Goal: Information Seeking & Learning: Check status

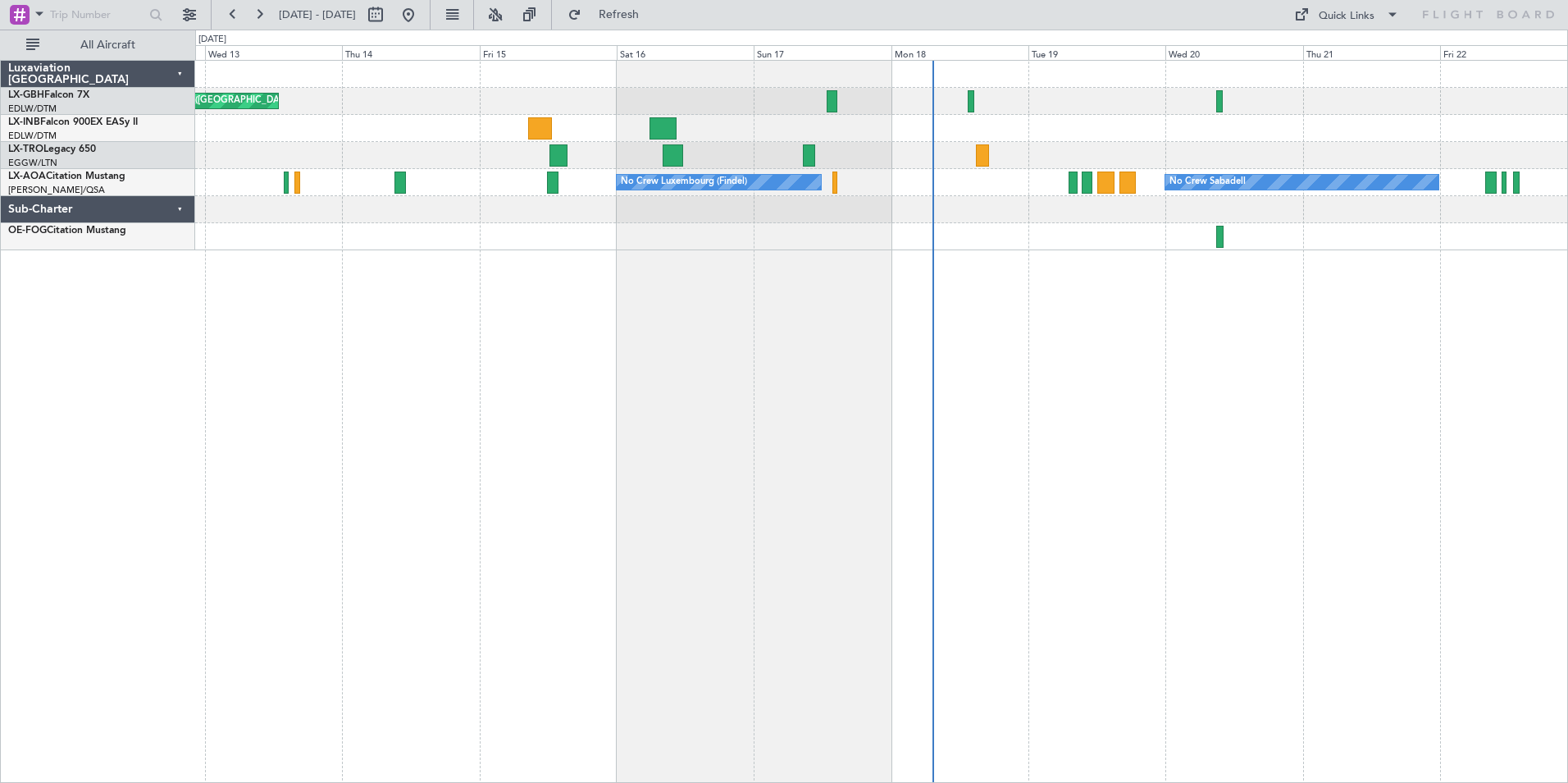
click at [570, 342] on div "Planned Maint Nice ([GEOGRAPHIC_DATA]) Unplanned Maint [GEOGRAPHIC_DATA] ([GEOG…" at bounding box center [882, 422] width 1372 height 723
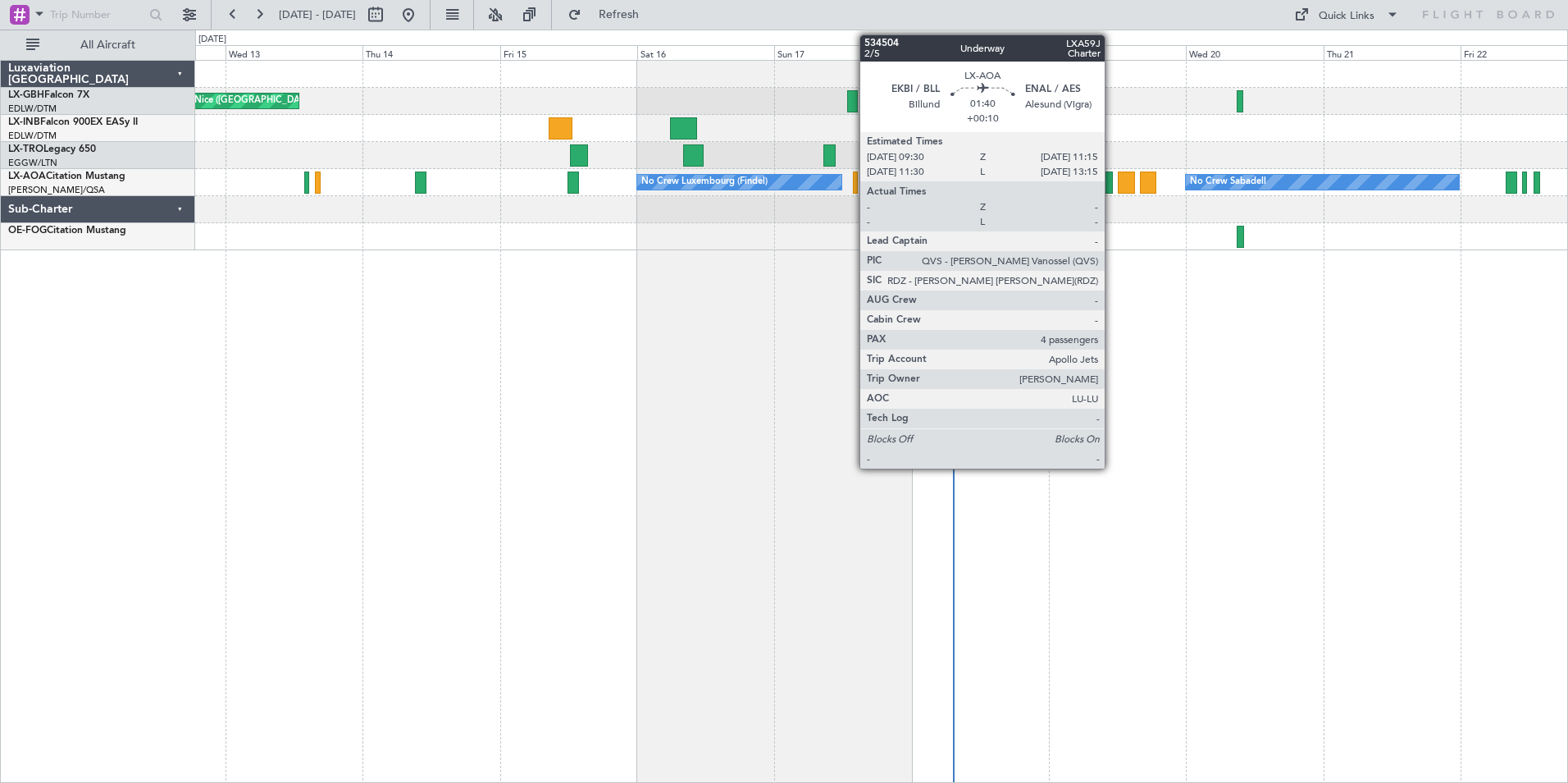
click at [1112, 184] on div at bounding box center [1107, 182] width 11 height 22
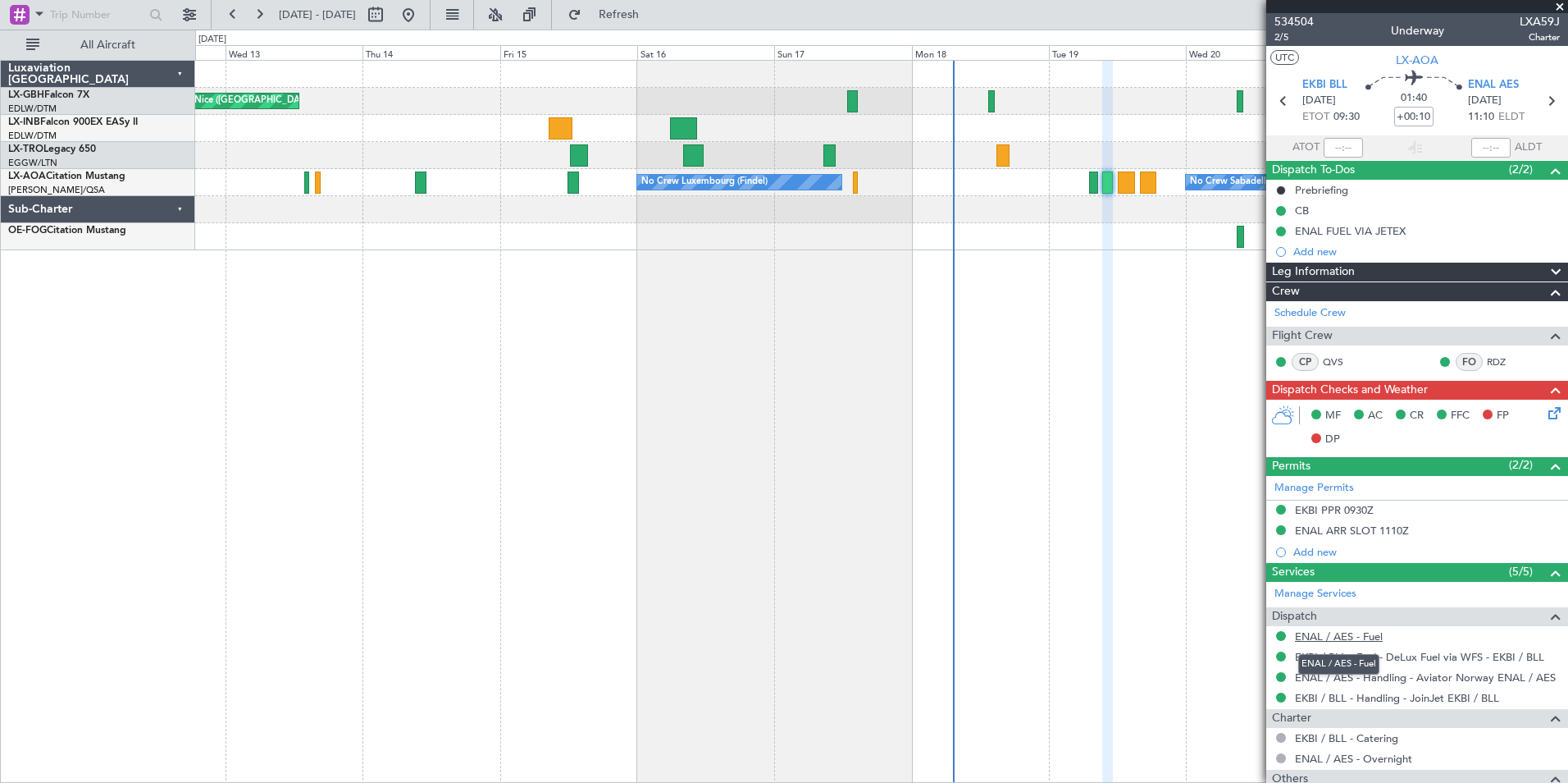
click at [1341, 639] on link "ENAL / AES - Fuel" at bounding box center [1338, 636] width 88 height 14
click at [87, 121] on link "LX-INB Falcon 900EX EASy II" at bounding box center [72, 122] width 129 height 10
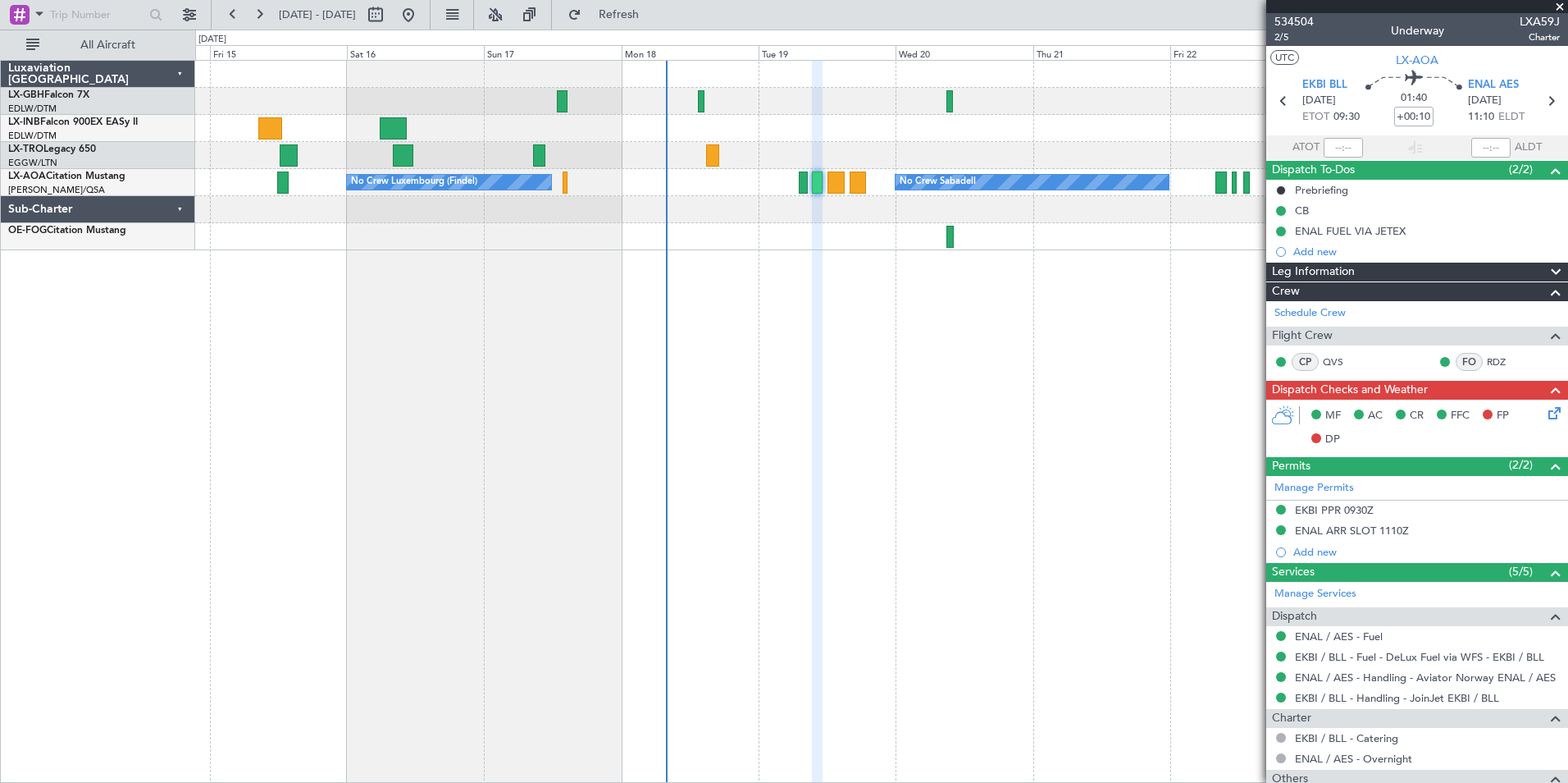
click at [857, 391] on div "Planned Maint Nice ([GEOGRAPHIC_DATA]) Unplanned Maint [GEOGRAPHIC_DATA] ([GEOG…" at bounding box center [882, 422] width 1372 height 723
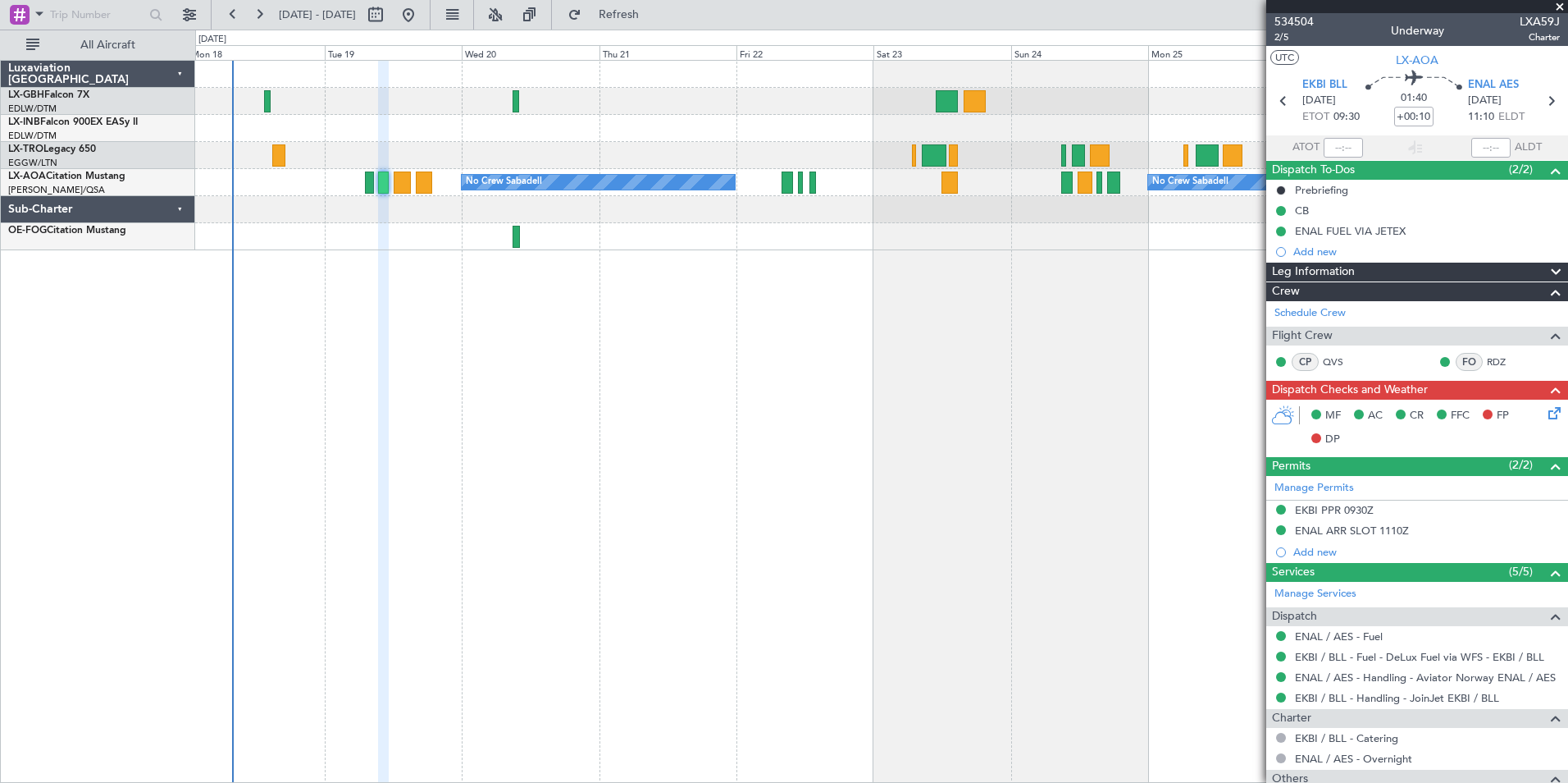
click at [615, 398] on div "No Crew Sabadell No Crew Sabadell No Crew Luxembourg (Findel)" at bounding box center [882, 422] width 1372 height 723
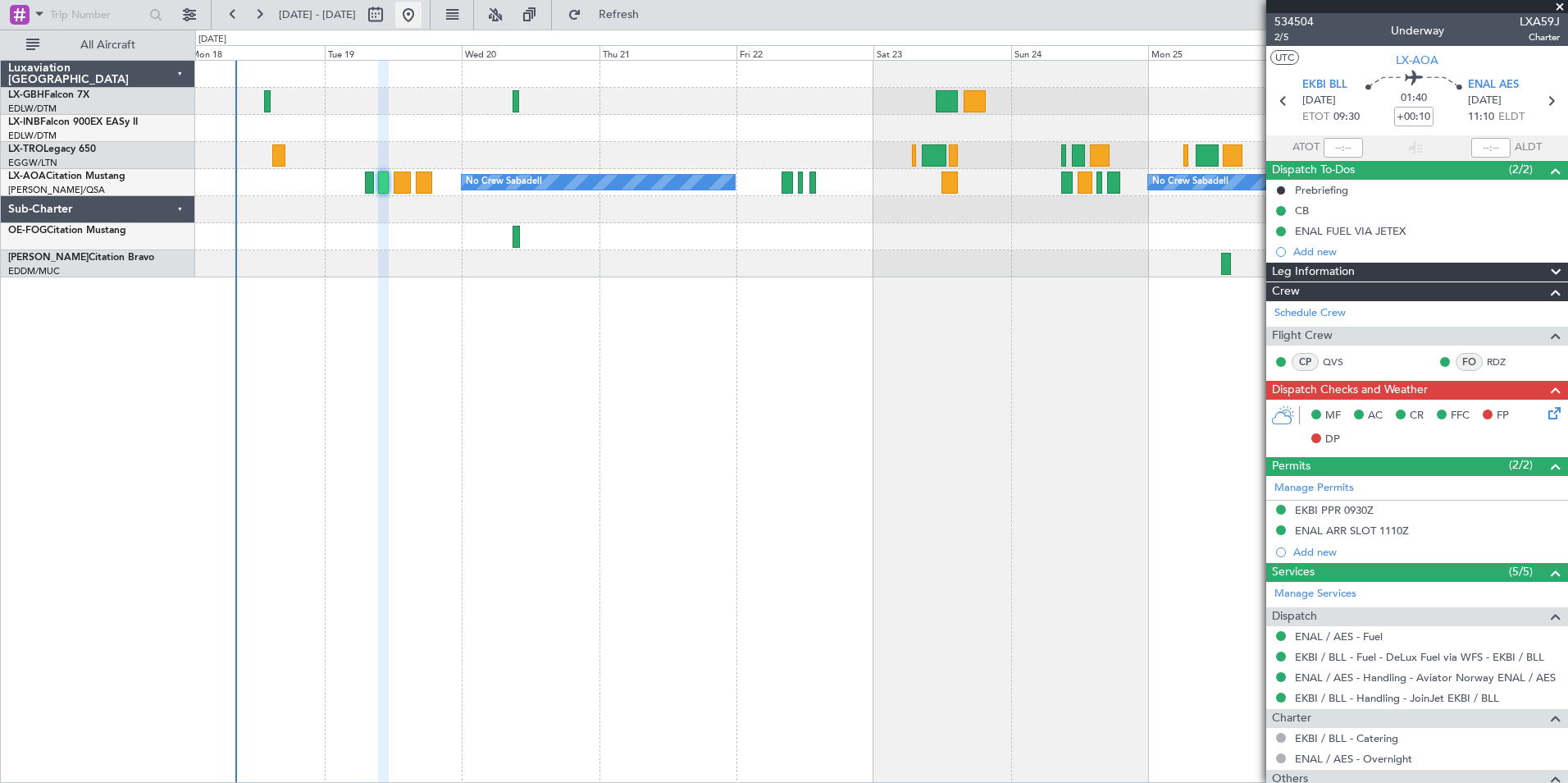
click at [421, 11] on button at bounding box center [408, 15] width 26 height 26
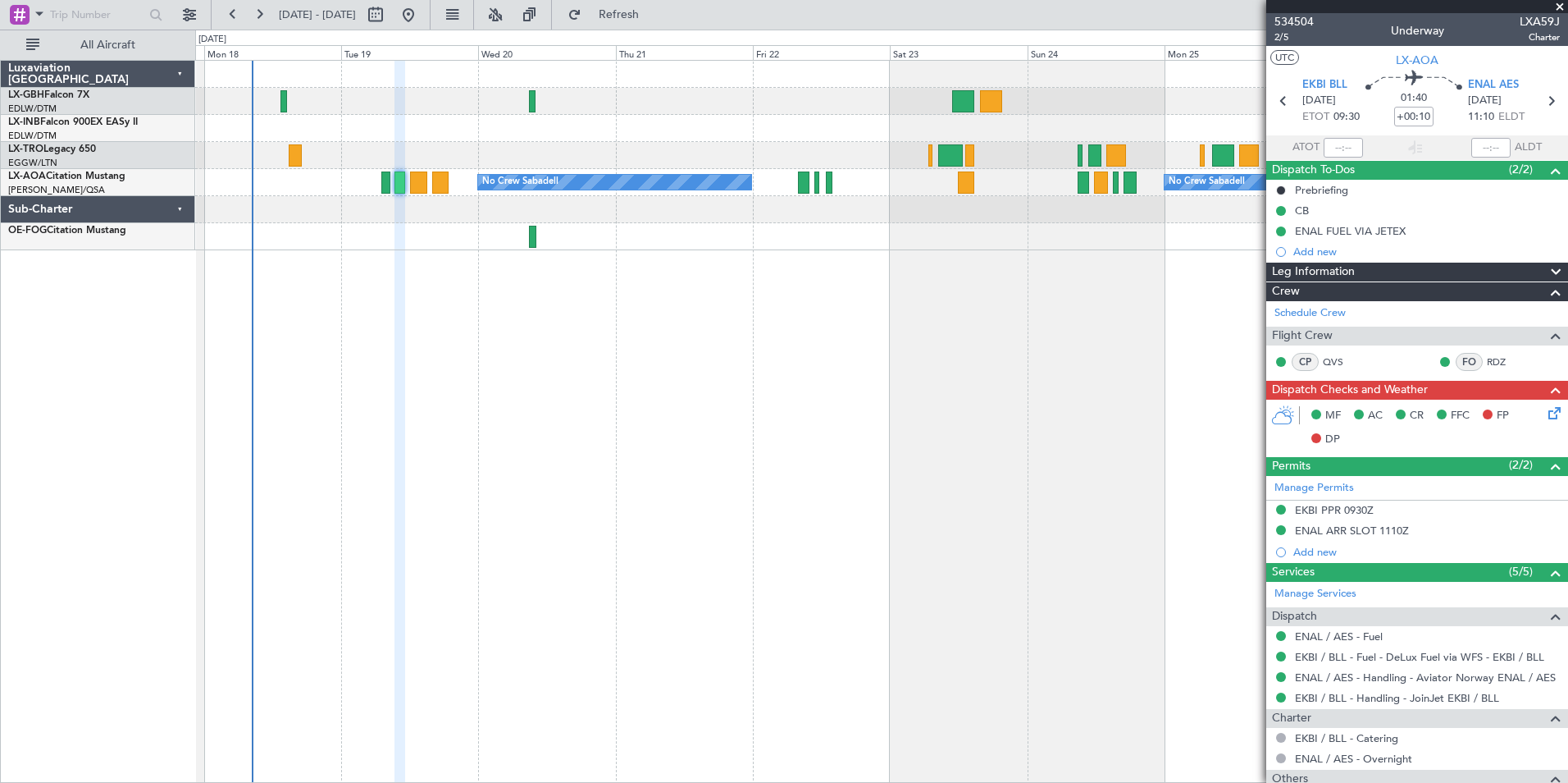
click at [312, 427] on div "No Crew Sabadell No Crew Sabadell No Crew Luxembourg (Findel)" at bounding box center [882, 422] width 1372 height 723
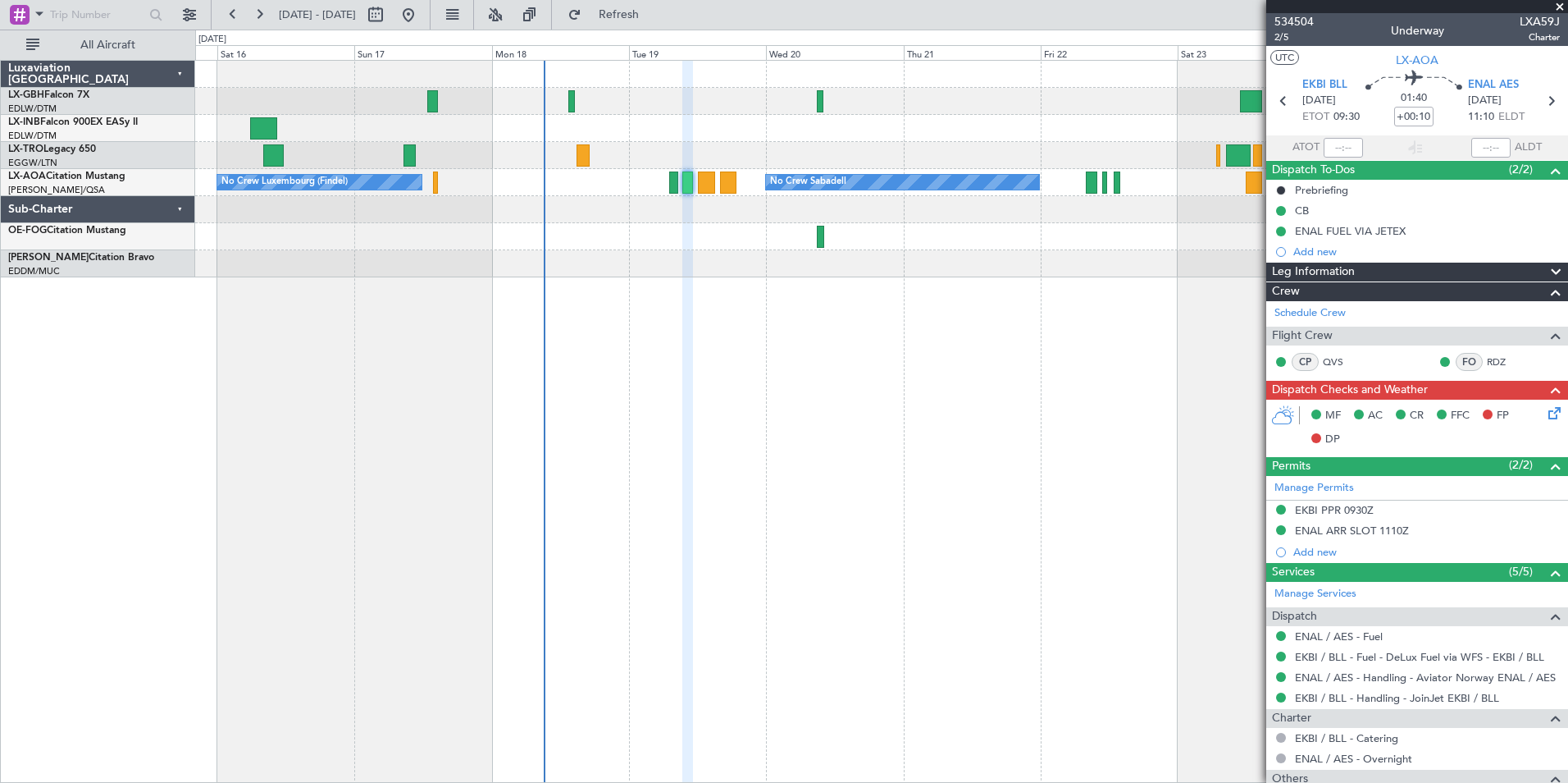
click at [685, 381] on div "Planned Maint Nice ([GEOGRAPHIC_DATA]) No Crew Sabadell No Crew Sabadell No Cre…" at bounding box center [882, 422] width 1372 height 723
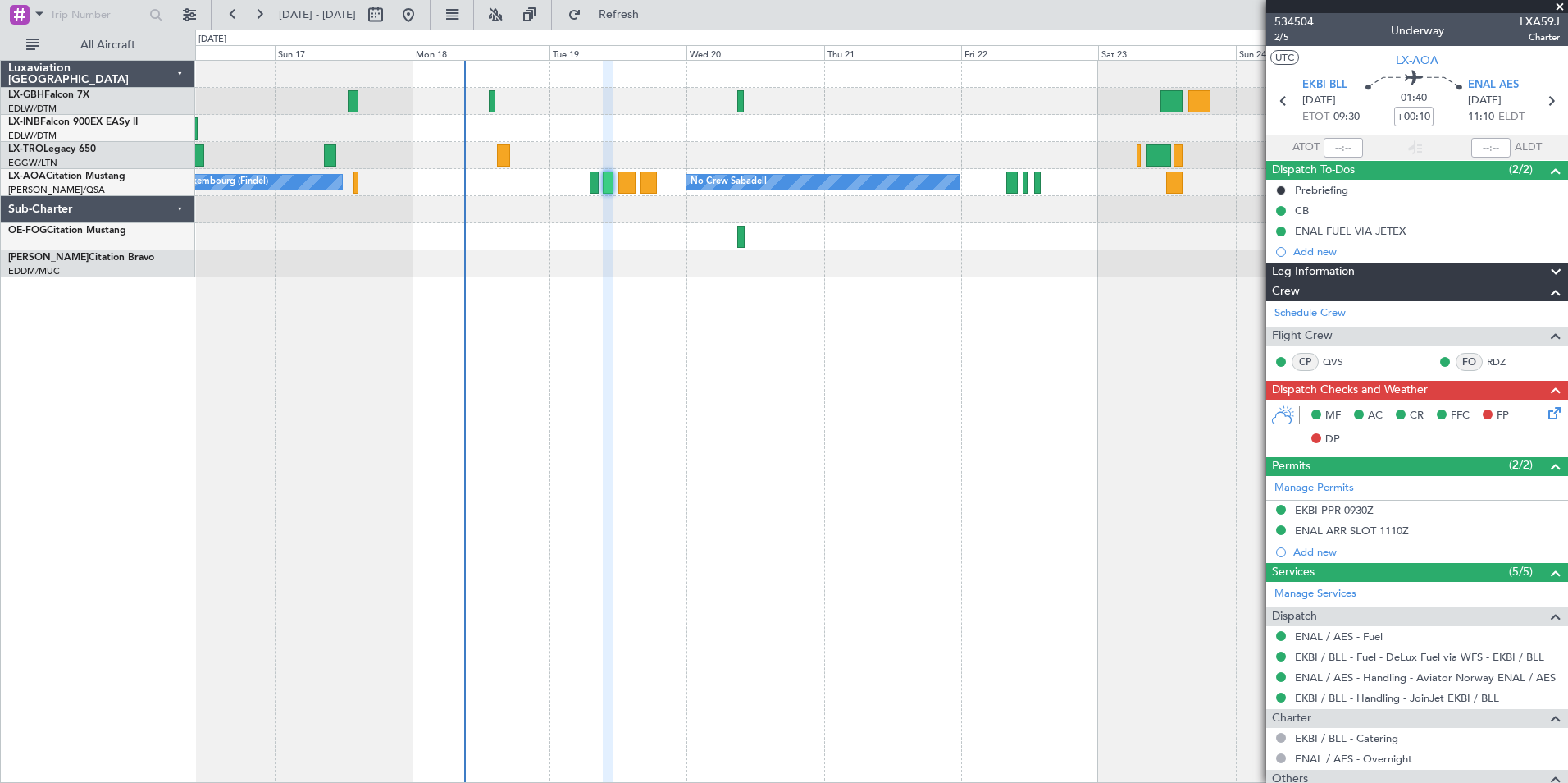
click at [1069, 287] on div "No Crew Sabadell No Crew Sabadell No Crew Luxembourg (Findel)" at bounding box center [882, 422] width 1372 height 723
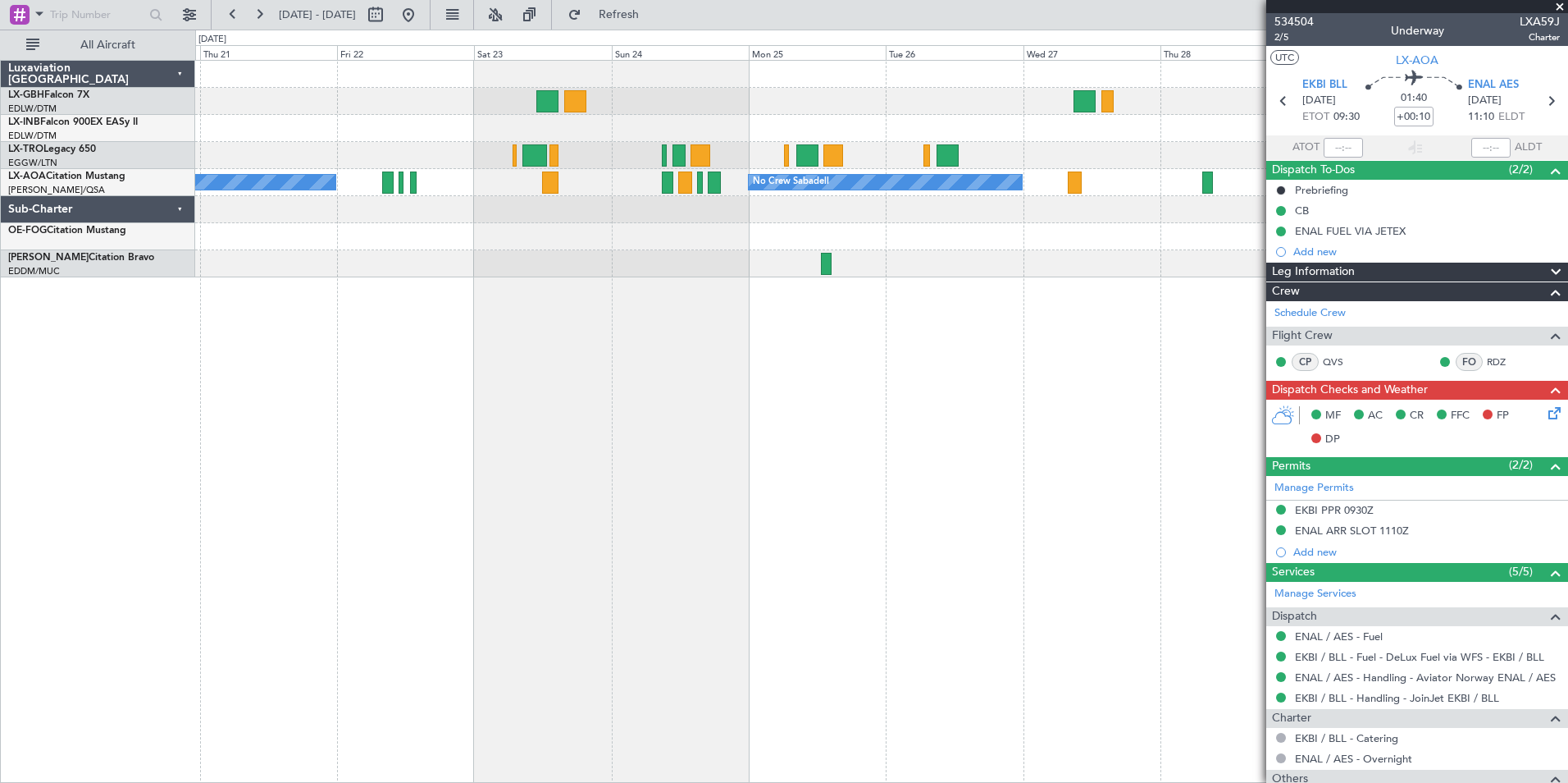
click at [373, 358] on div "No Crew Sabadell No Crew Sabadell" at bounding box center [882, 422] width 1372 height 723
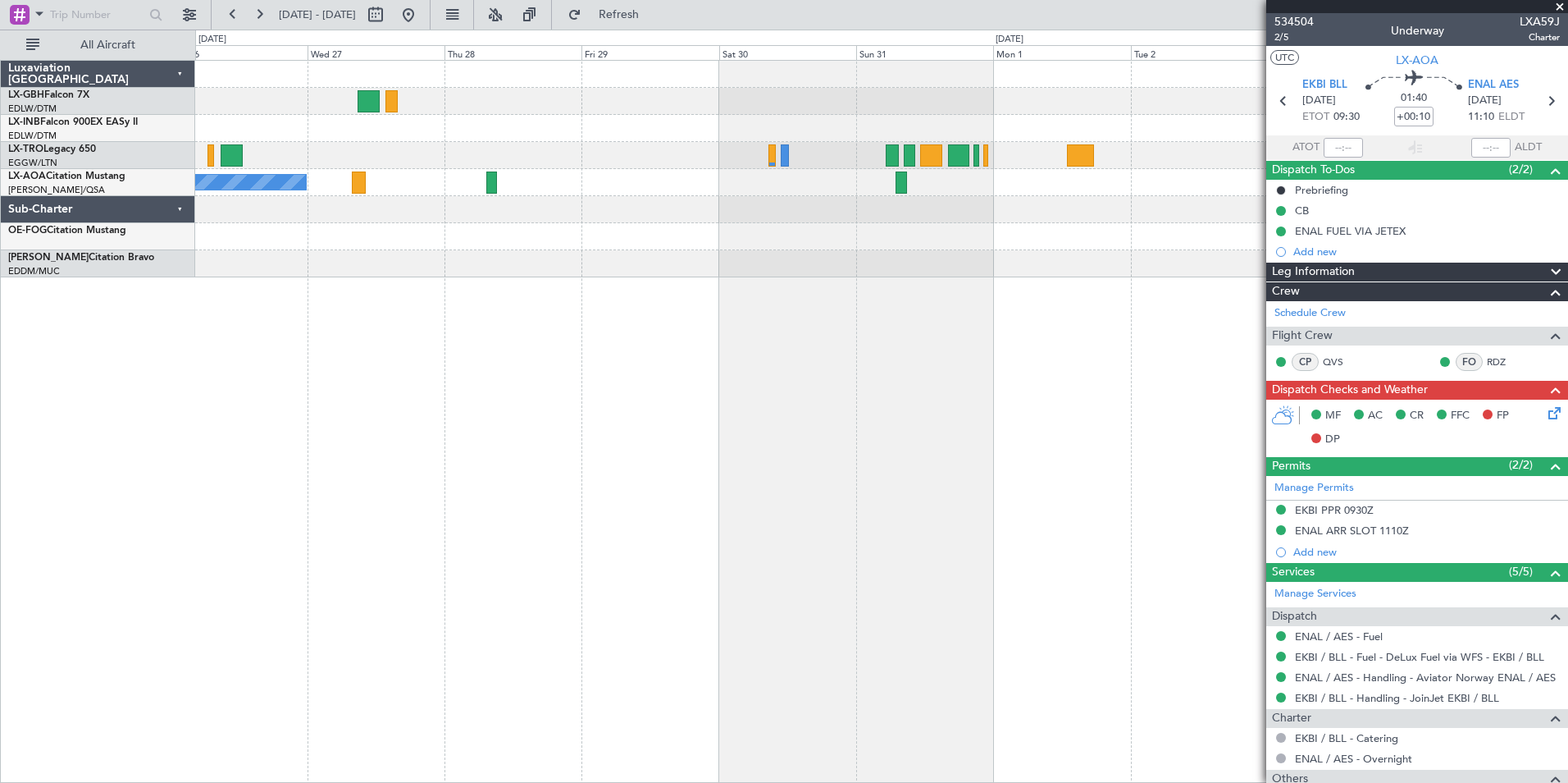
click at [365, 354] on div "No Crew Sabadell" at bounding box center [882, 422] width 1372 height 723
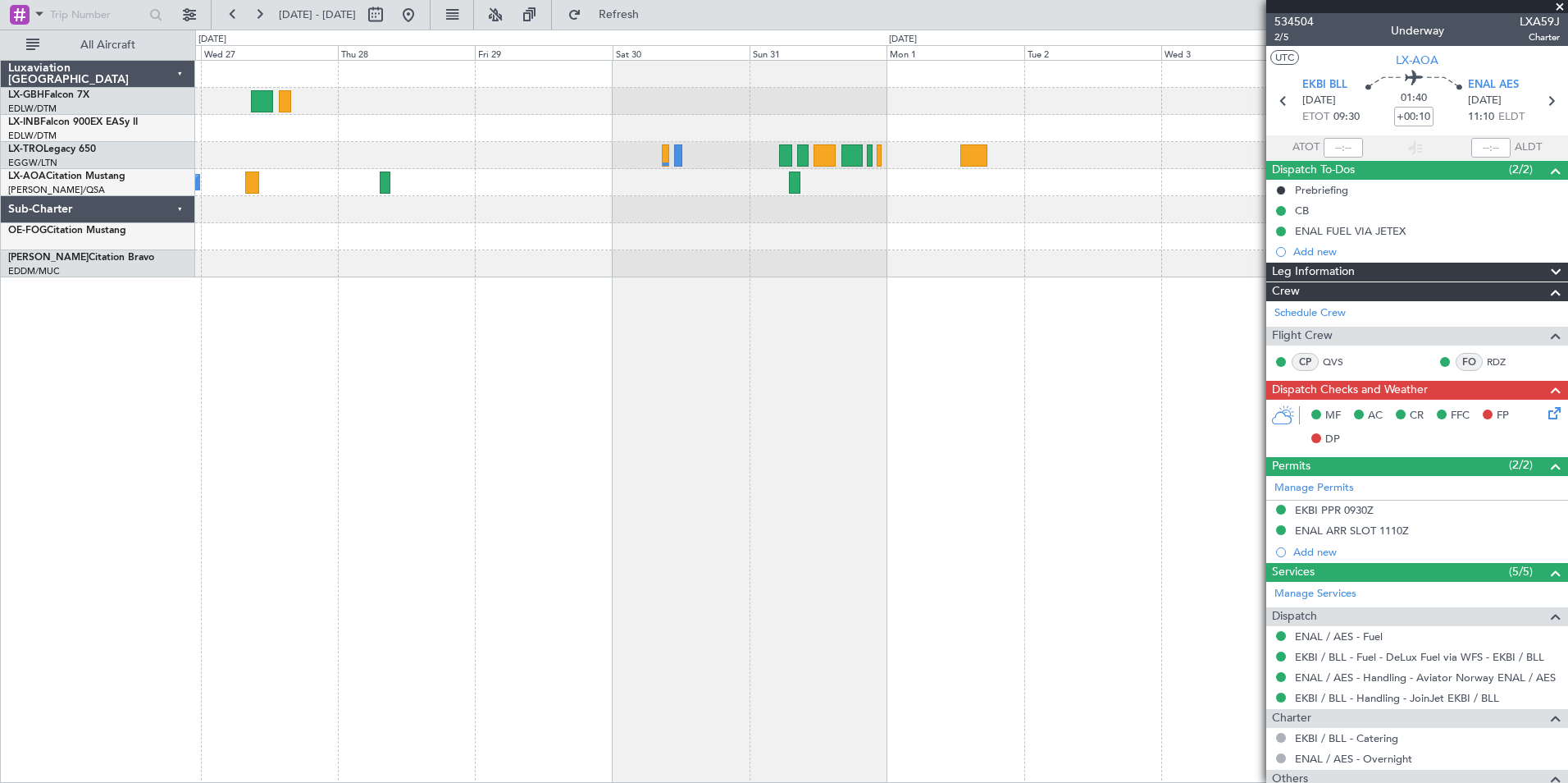
click at [368, 384] on div "No Crew Sabadell" at bounding box center [882, 422] width 1372 height 723
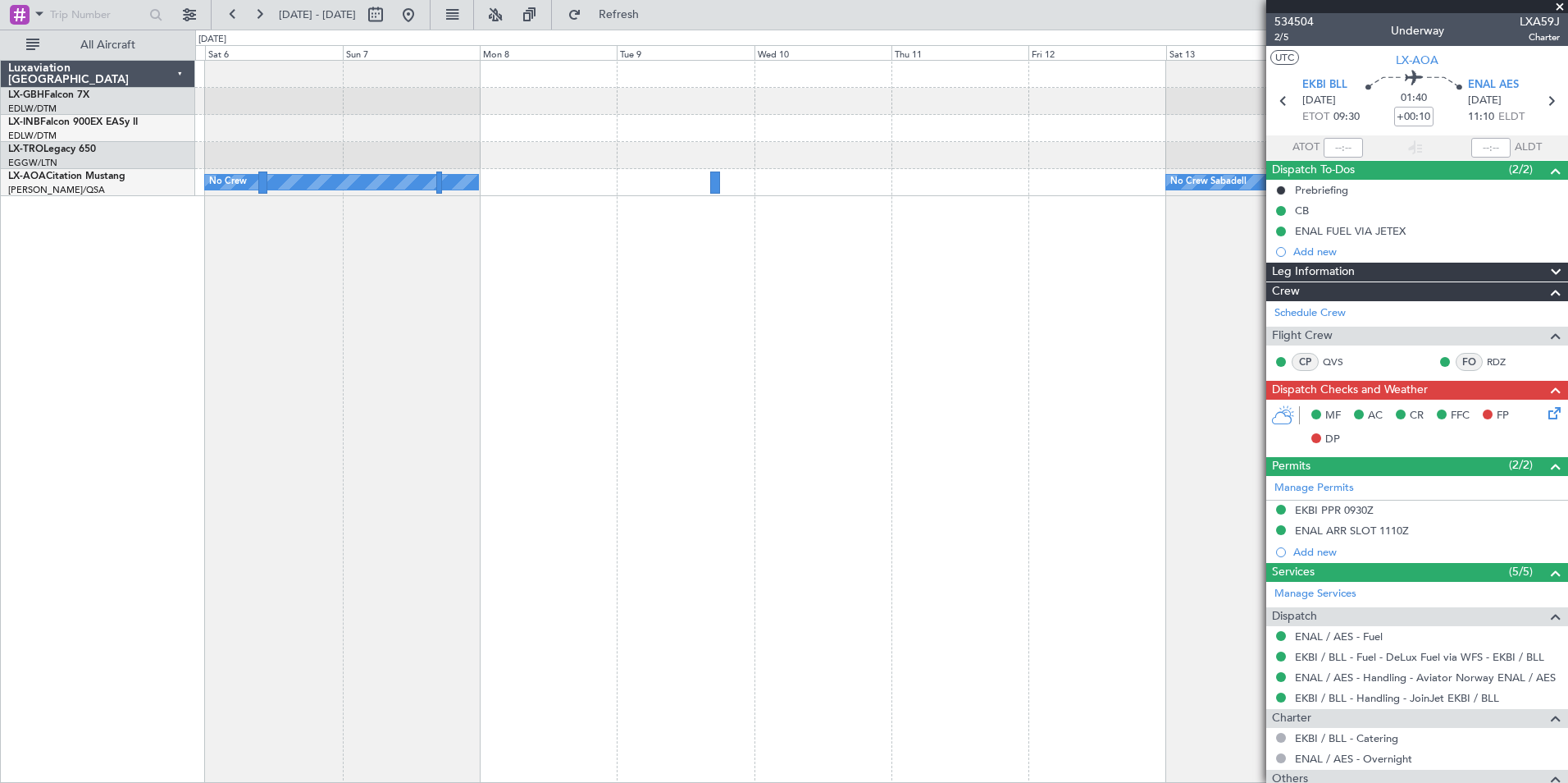
click at [127, 386] on div "Planned Maint Nurnberg No Crew No Crew Sabadell Luxaviation [GEOGRAPHIC_DATA] L…" at bounding box center [784, 405] width 1568 height 753
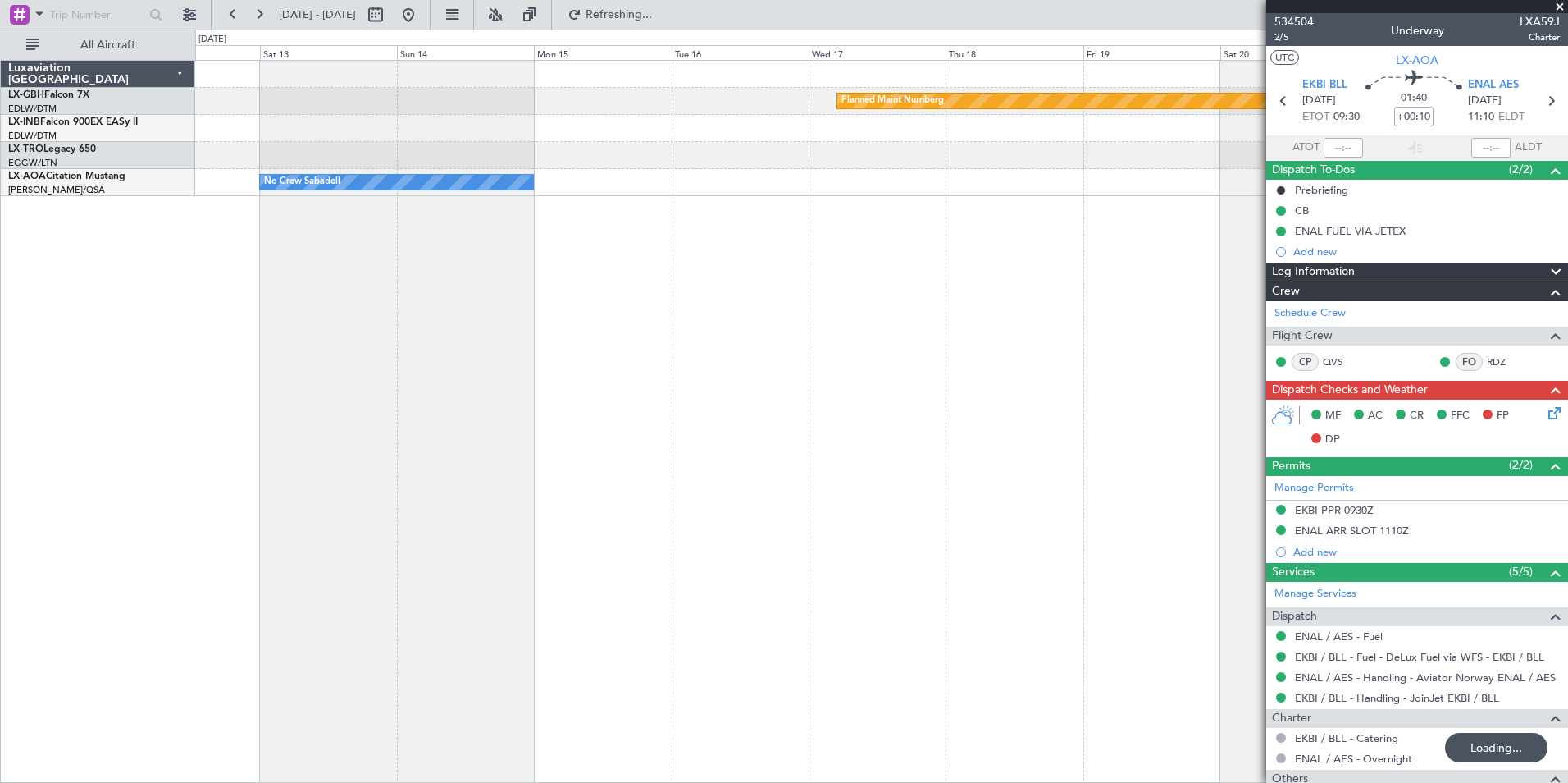
click at [284, 428] on div "Planned Maint Nurnberg No Crew Sabadell" at bounding box center [882, 422] width 1372 height 723
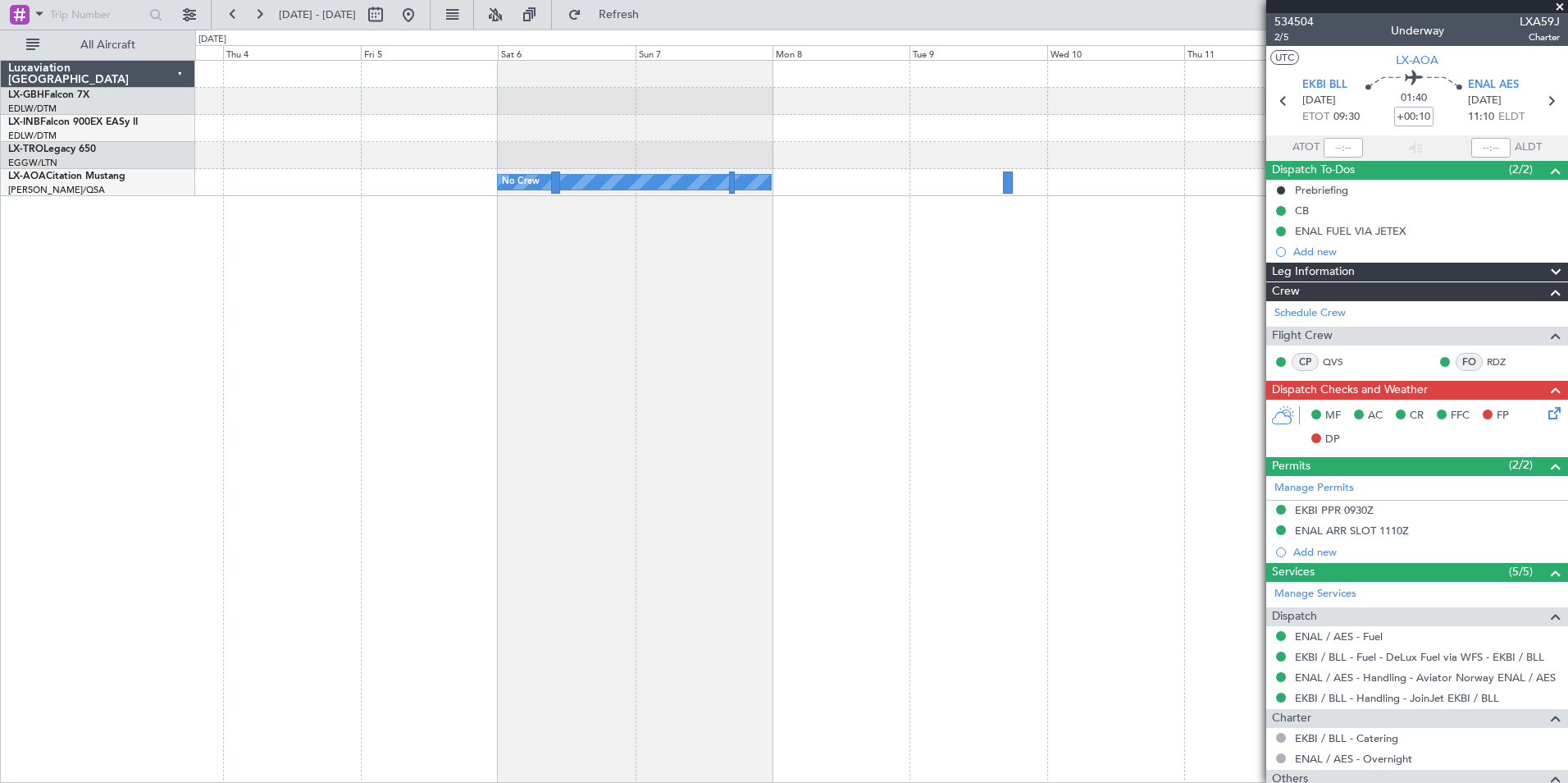
click at [1116, 401] on div "No Crew Sabadell No Crew Luxaviation [GEOGRAPHIC_DATA] LX-GBH Falcon 7X EDLW/DT…" at bounding box center [784, 405] width 1568 height 753
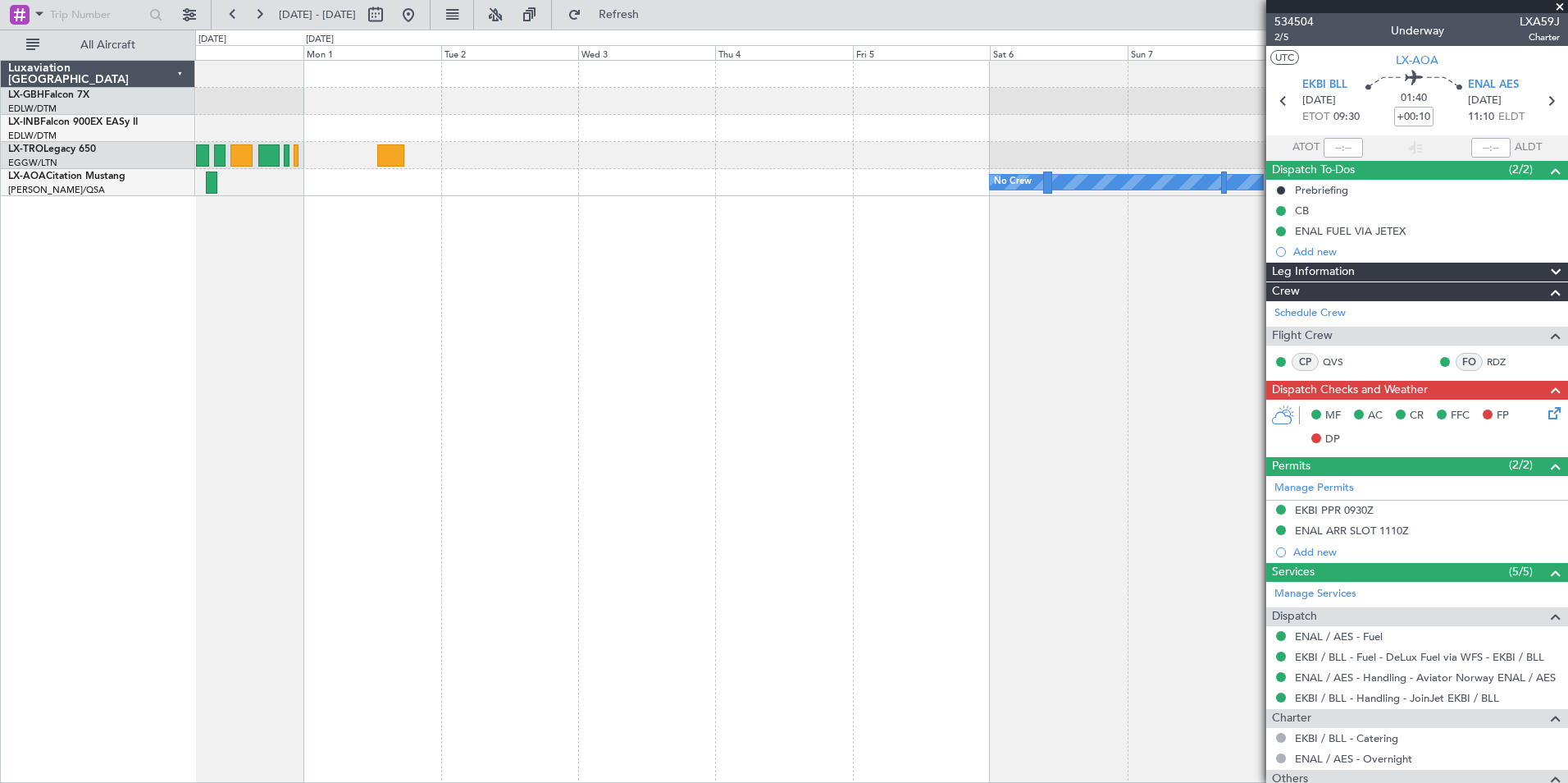
click at [850, 375] on div "No Crew" at bounding box center [882, 422] width 1372 height 723
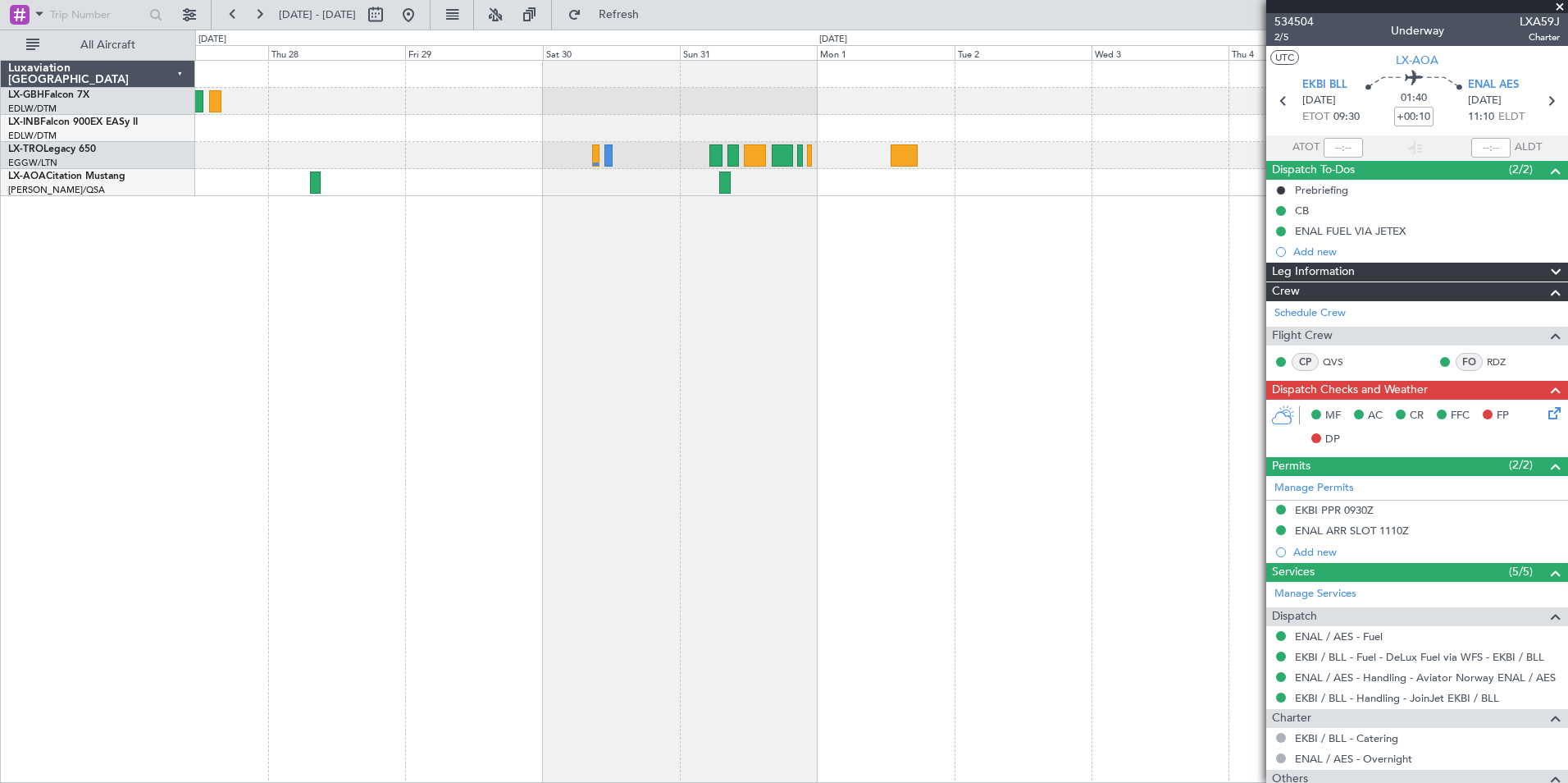
click at [1305, 339] on fb-app "[DATE] - [DATE] Refresh Quick Links All Aircraft No Crew No Crew Sabadell Luxav…" at bounding box center [784, 397] width 1568 height 770
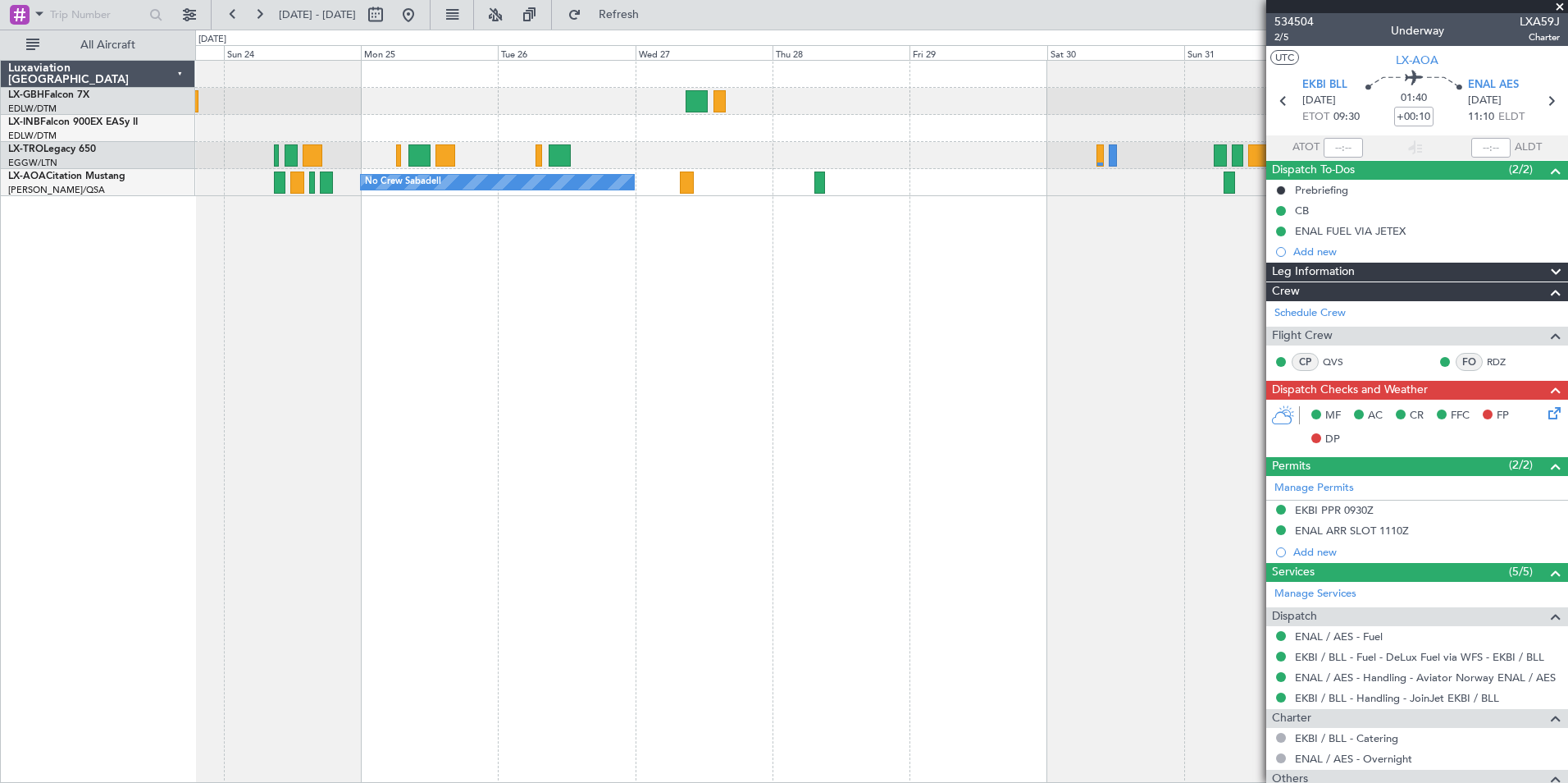
click at [824, 354] on div "No Crew Sabadell No Crew Sabadell" at bounding box center [882, 422] width 1372 height 723
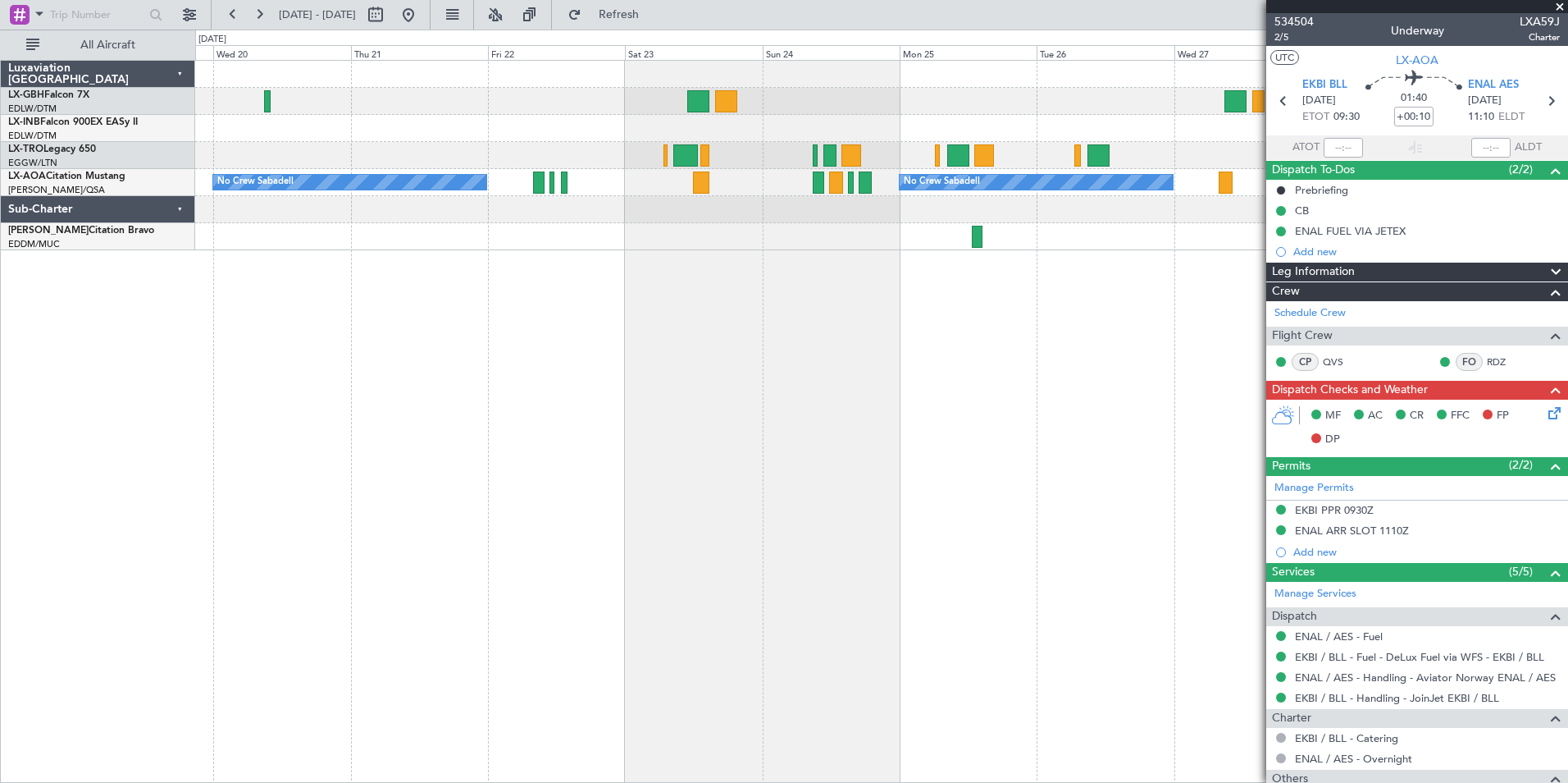
click at [1051, 336] on div "No Crew Sabadell No Crew Sabadell No Crew Luxembourg (Findel)" at bounding box center [882, 422] width 1372 height 723
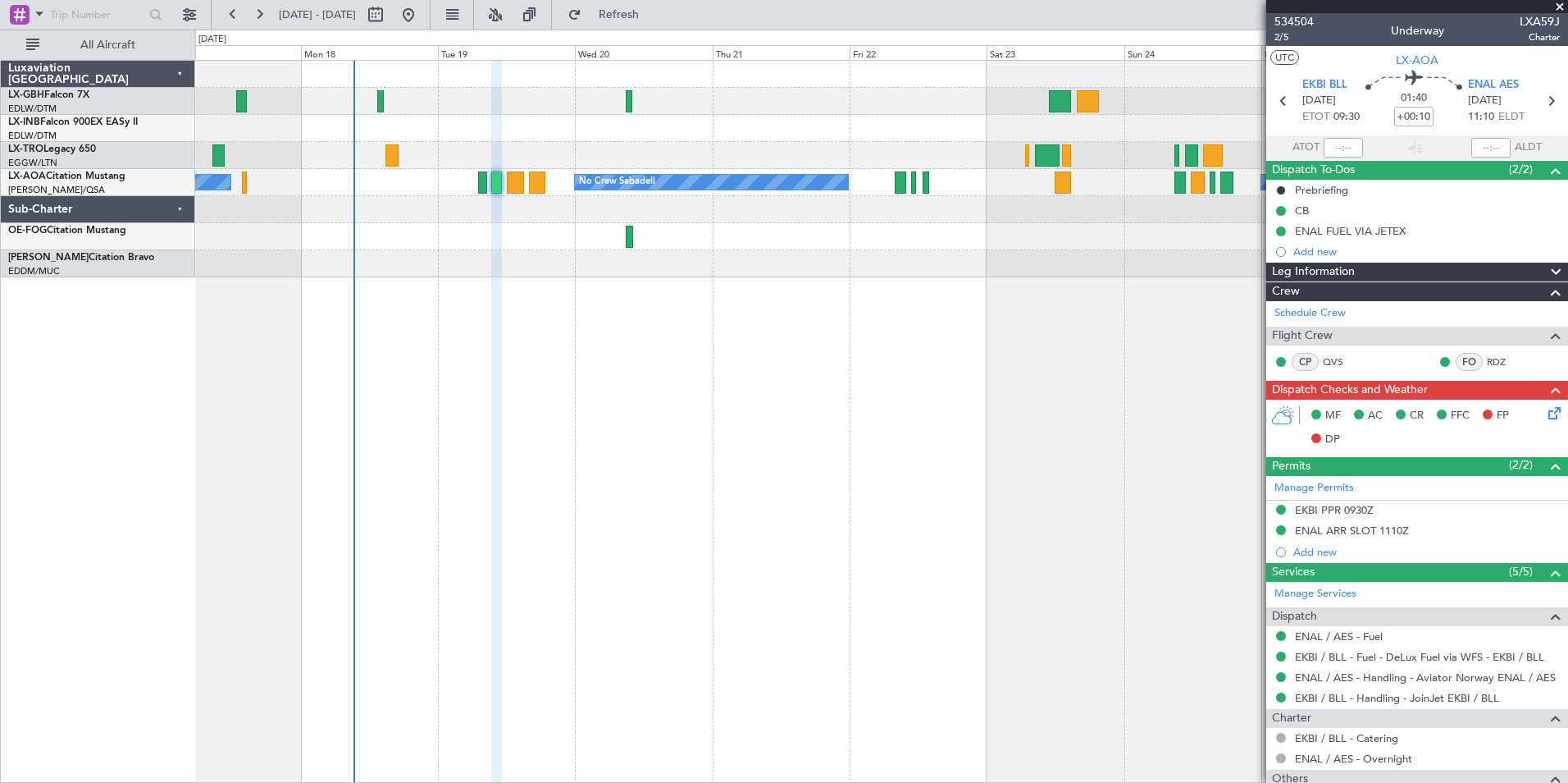
click at [1065, 324] on div "No Crew Sabadell No Crew Sabadell No Crew Luxembourg (Findel)" at bounding box center [882, 422] width 1372 height 723
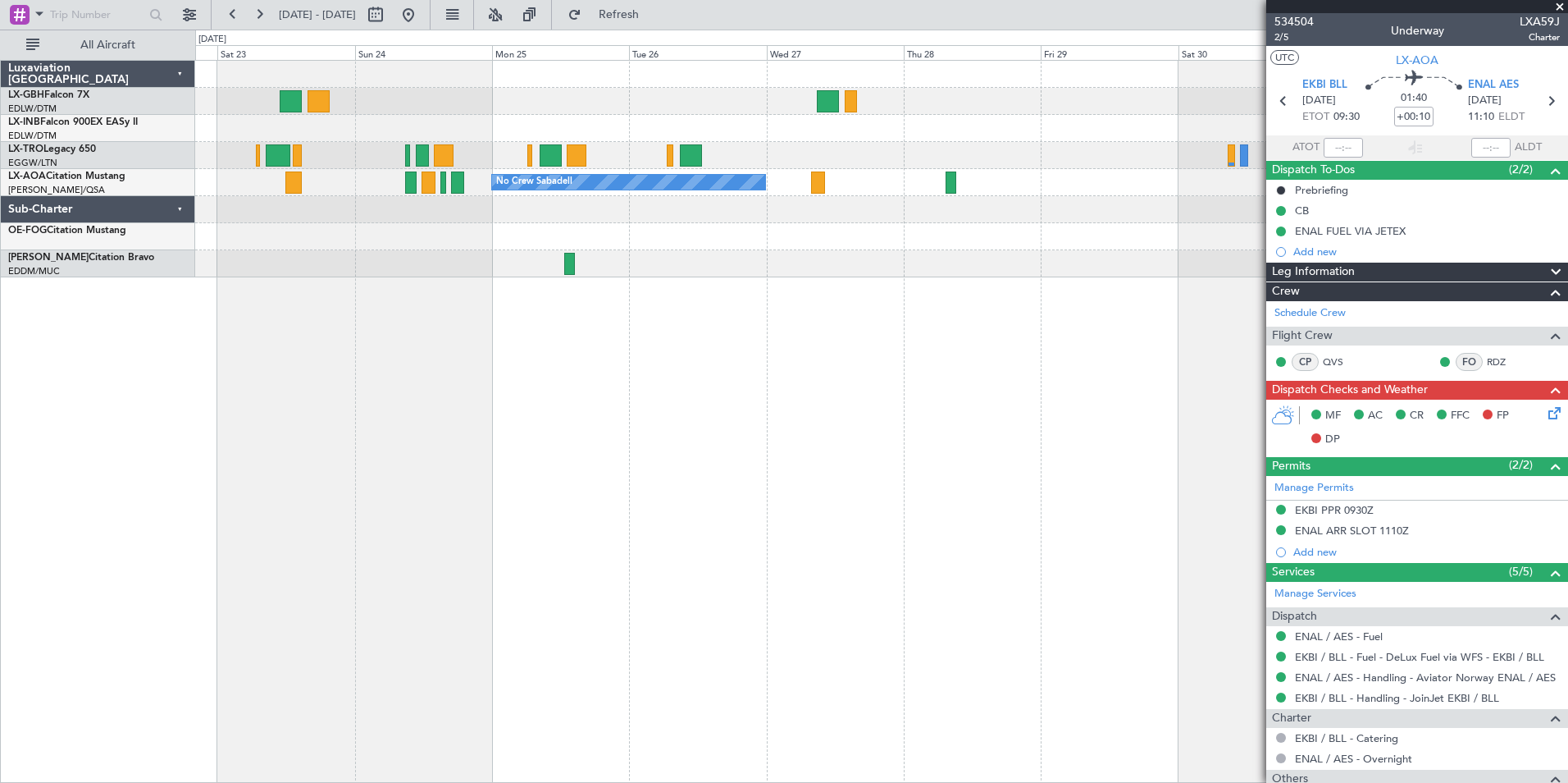
click at [245, 300] on div "No Crew Sabadell No Crew Sabadell" at bounding box center [882, 422] width 1372 height 723
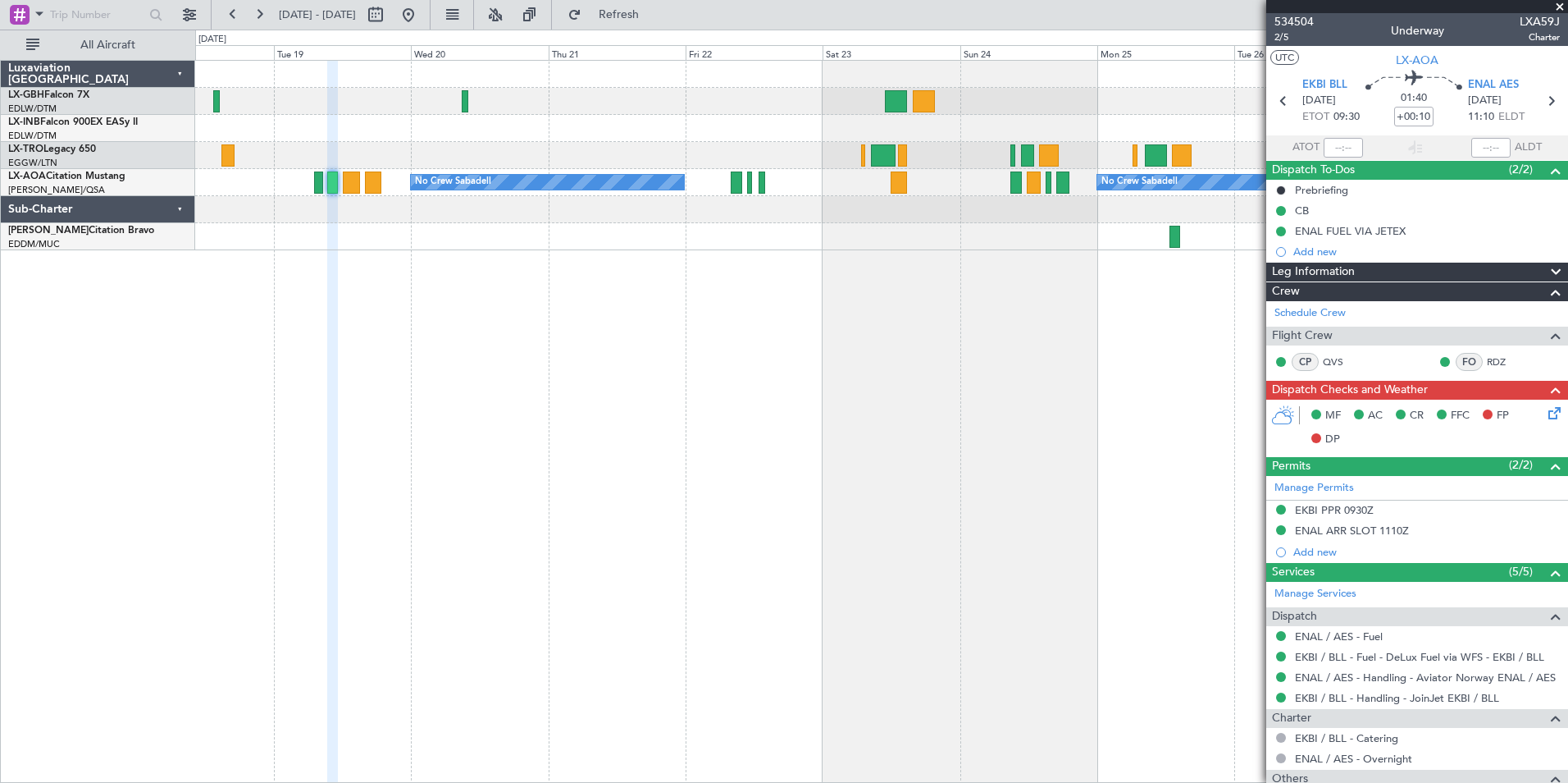
click at [1112, 307] on div "No Crew Sabadell No Crew Sabadell No Crew Luxembourg (Findel)" at bounding box center [882, 422] width 1372 height 723
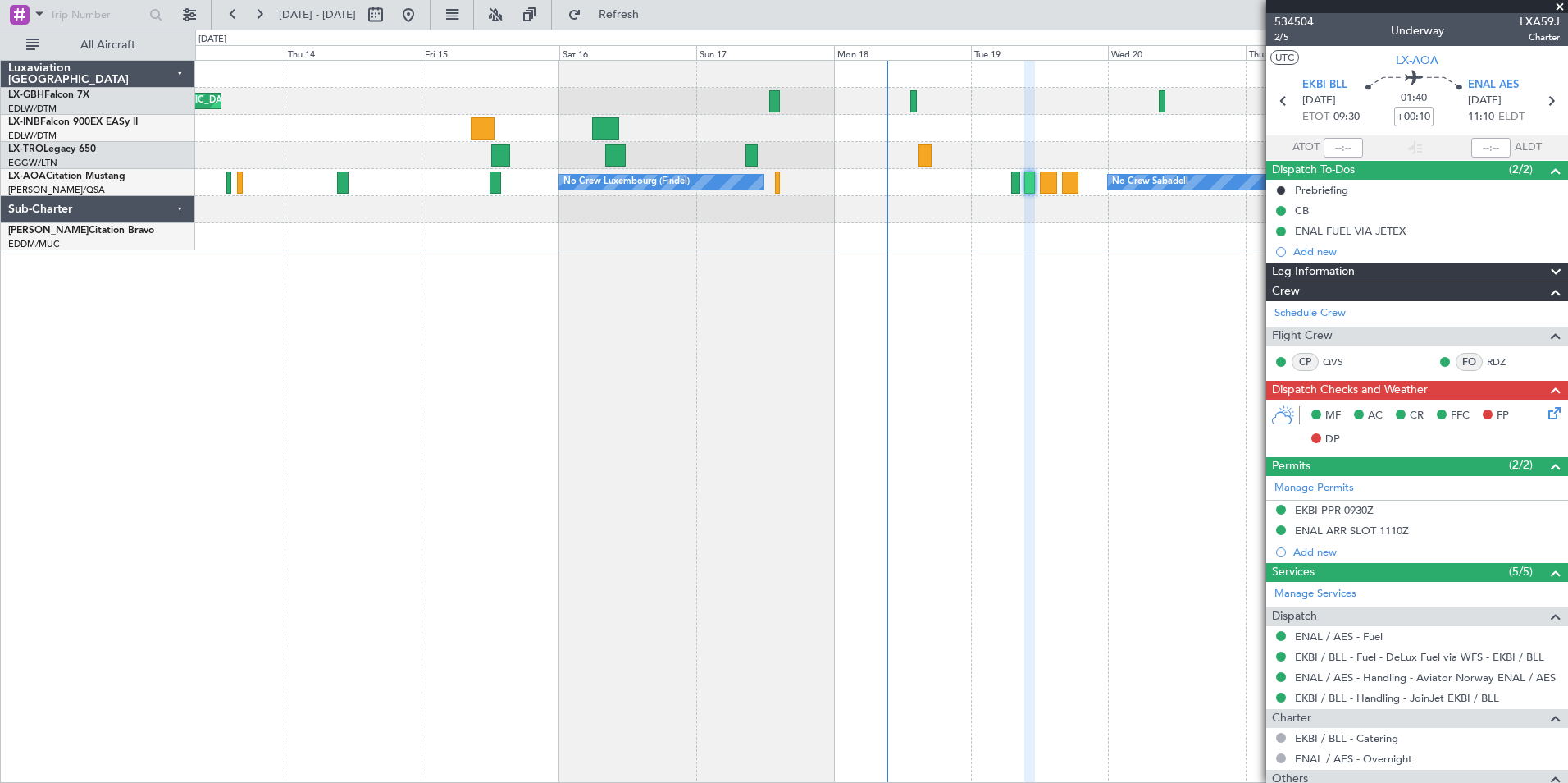
click at [1082, 313] on div "Planned Maint Nice ([GEOGRAPHIC_DATA]) Unplanned Maint [GEOGRAPHIC_DATA] ([GEOG…" at bounding box center [882, 422] width 1372 height 723
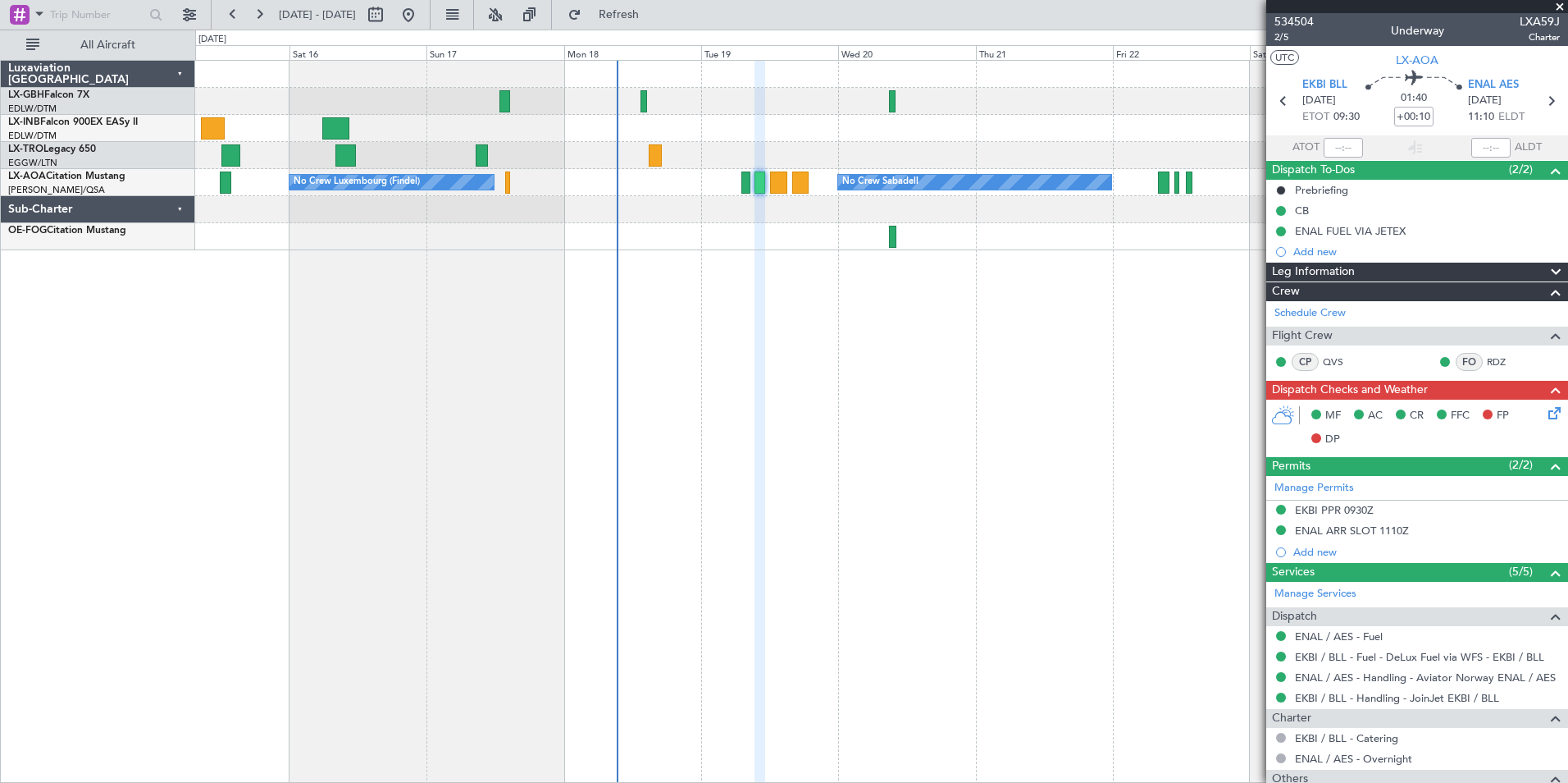
click at [574, 356] on div "Planned Maint Nice ([GEOGRAPHIC_DATA]) No Crew Sabadell No Crew Luxembourg (Fin…" at bounding box center [882, 422] width 1372 height 723
